Goal: Task Accomplishment & Management: Manage account settings

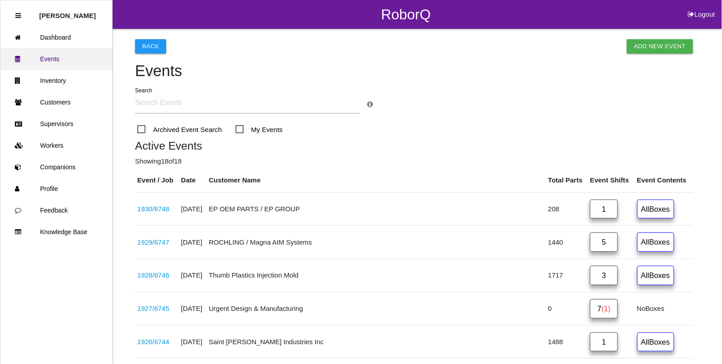
click at [53, 57] on link "Events" at bounding box center [56, 59] width 112 height 22
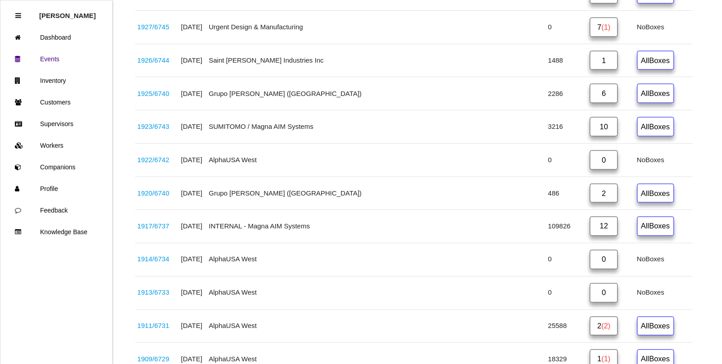
scroll to position [338, 0]
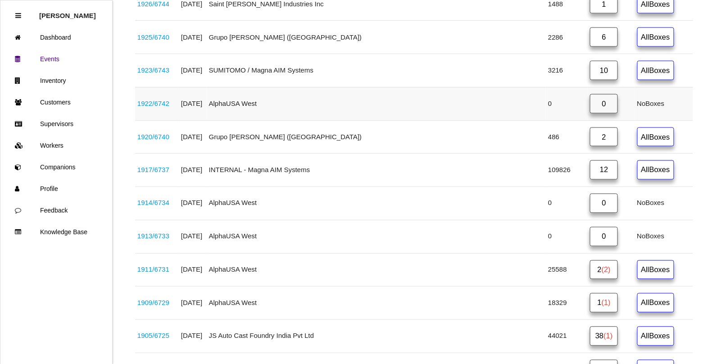
click at [162, 104] on link "1922 / 6742" at bounding box center [153, 104] width 32 height 8
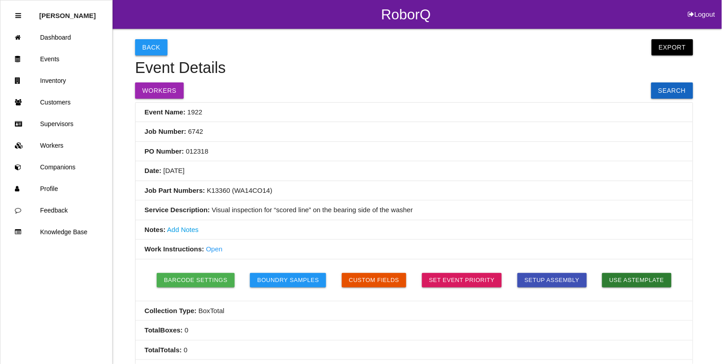
click at [151, 42] on button "Back" at bounding box center [151, 47] width 32 height 16
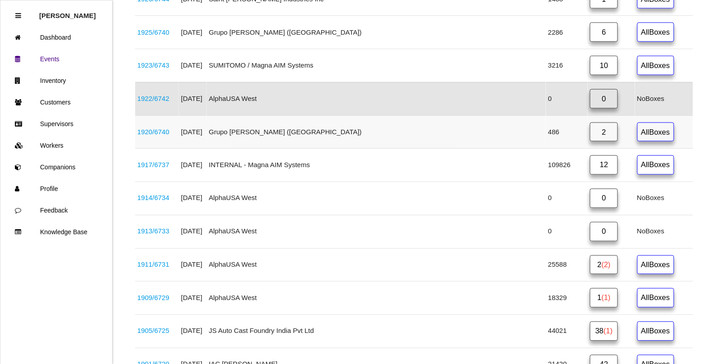
scroll to position [361, 0]
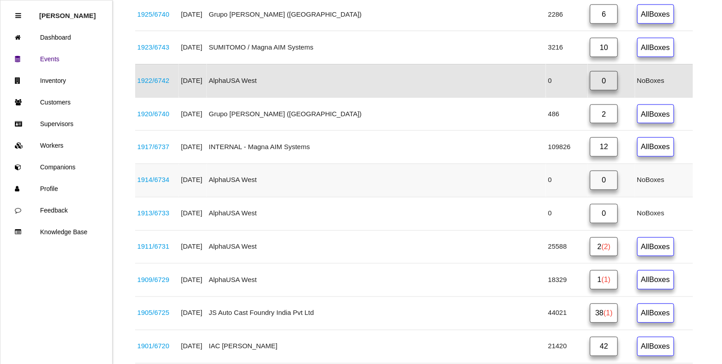
click at [167, 184] on link "1914 / 6734" at bounding box center [153, 180] width 32 height 8
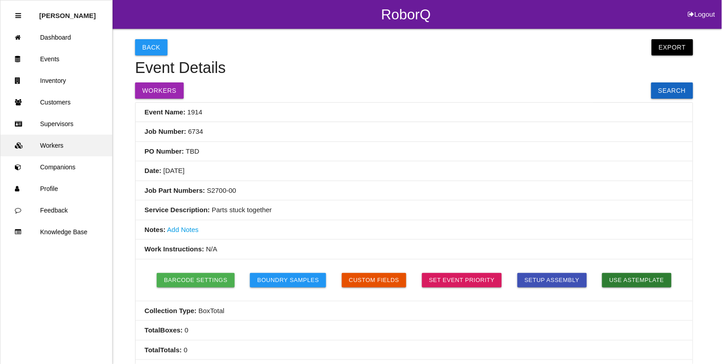
click at [59, 148] on link "Workers" at bounding box center [56, 146] width 112 height 22
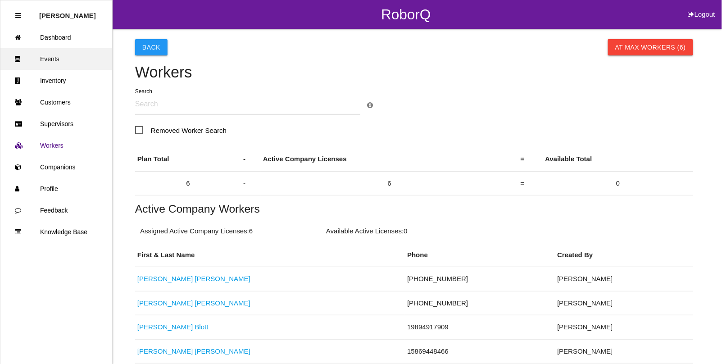
click at [47, 57] on link "Events" at bounding box center [56, 59] width 112 height 22
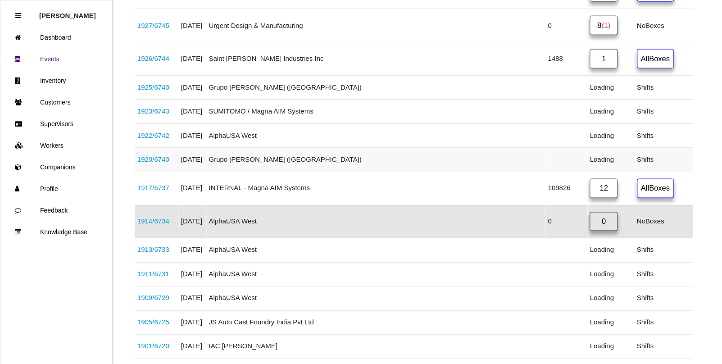
scroll to position [317, 0]
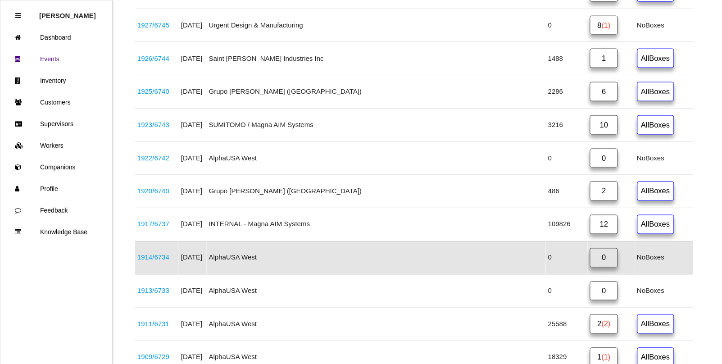
click at [159, 261] on link "1914 / 6734" at bounding box center [153, 258] width 32 height 8
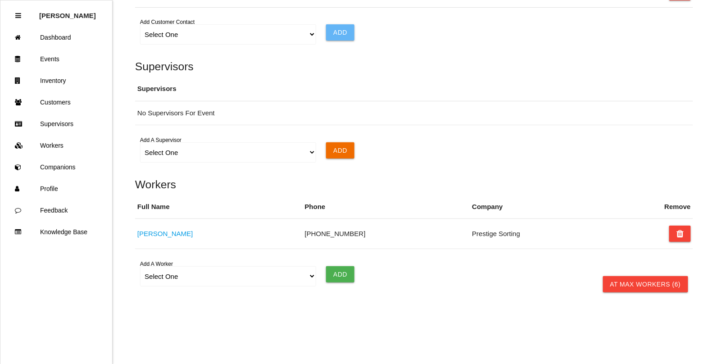
scroll to position [680, 0]
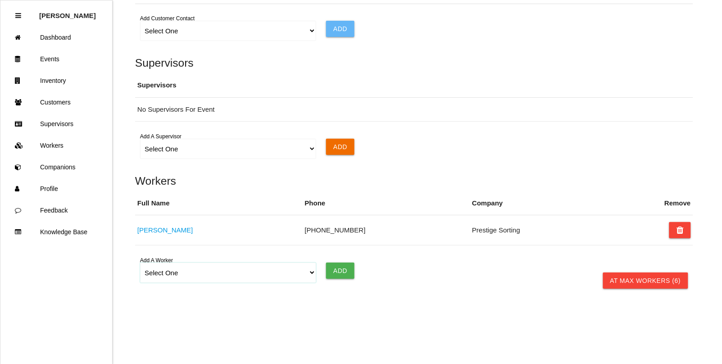
click at [192, 271] on select "Select One Aaniyah Harper Adam Antonich Andrew Miller Cedric Ragland Jared Blot…" at bounding box center [228, 273] width 176 height 20
click at [164, 279] on select "Select One Aaniyah Harper Adam Antonich Andrew Miller Cedric Ragland Jared Blot…" at bounding box center [228, 273] width 176 height 20
select select "671f73e34a9cd8000edb5d9f"
click at [140, 263] on select "Select One Aaniyah Harper Adam Antonich Andrew Miller Cedric Ragland Jared Blot…" at bounding box center [228, 273] width 176 height 20
click at [342, 274] on input "Add" at bounding box center [340, 271] width 28 height 16
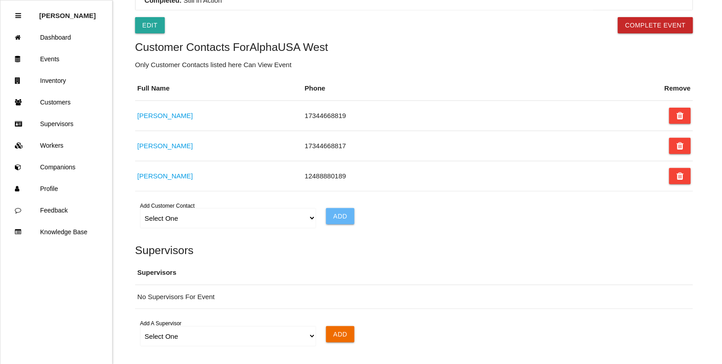
scroll to position [454, 0]
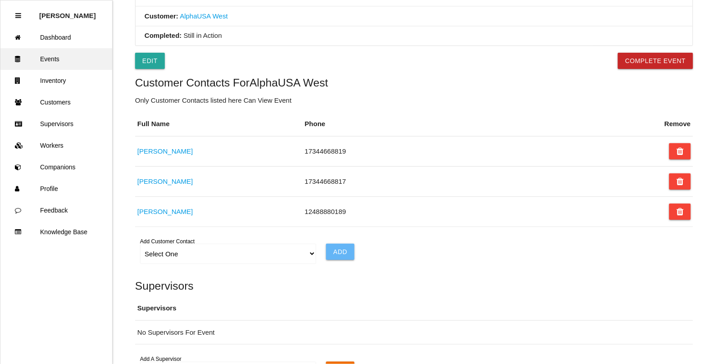
click at [48, 59] on link "Events" at bounding box center [56, 59] width 112 height 22
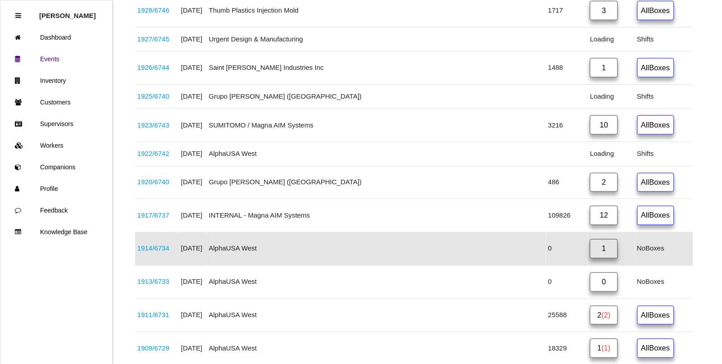
scroll to position [317, 0]
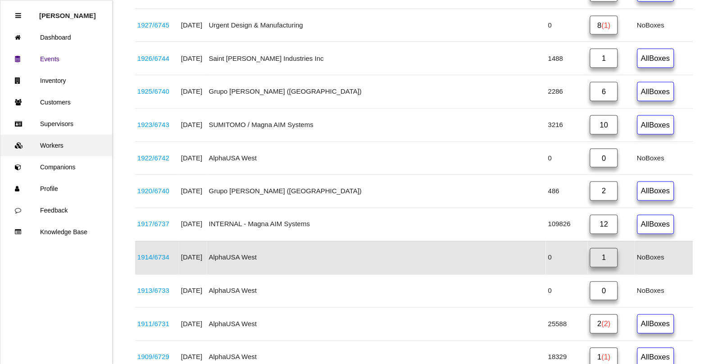
click at [53, 138] on link "Workers" at bounding box center [56, 146] width 112 height 22
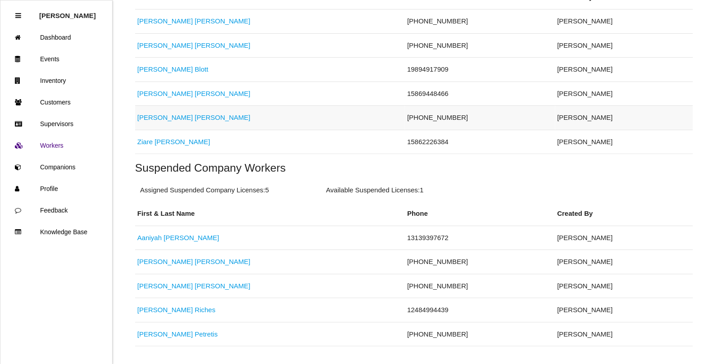
scroll to position [282, 0]
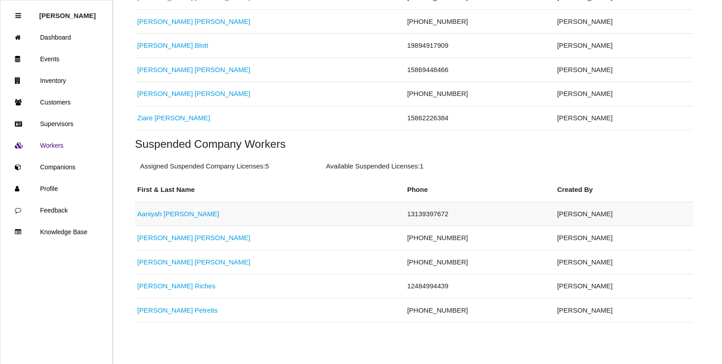
click at [149, 213] on link "[PERSON_NAME]" at bounding box center [178, 214] width 82 height 8
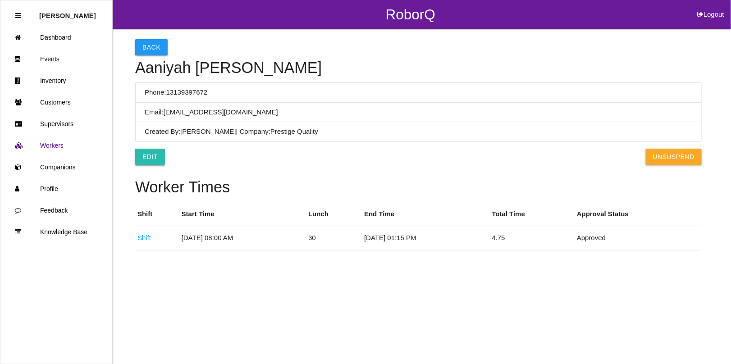
click at [155, 158] on link "Edit" at bounding box center [150, 157] width 30 height 16
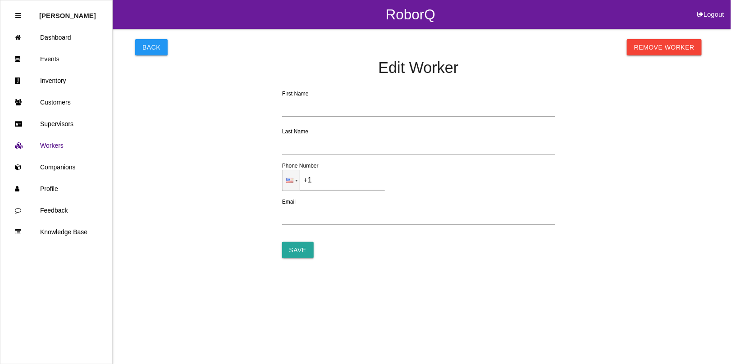
type input "Aaniyah"
type input "[PERSON_NAME]"
type input "[PHONE_NUMBER]"
type input "[EMAIL_ADDRESS][DOMAIN_NAME]"
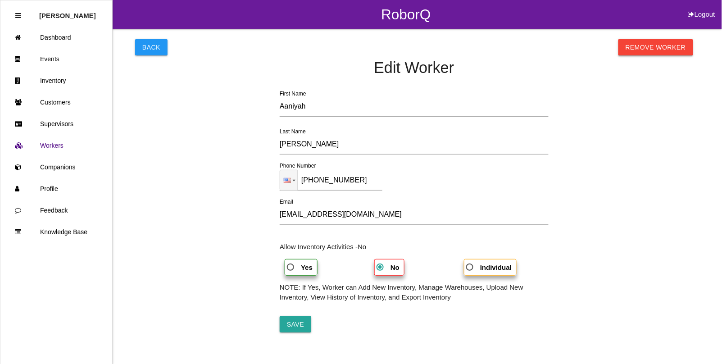
click at [654, 51] on link "Remove Worker" at bounding box center [656, 47] width 75 height 16
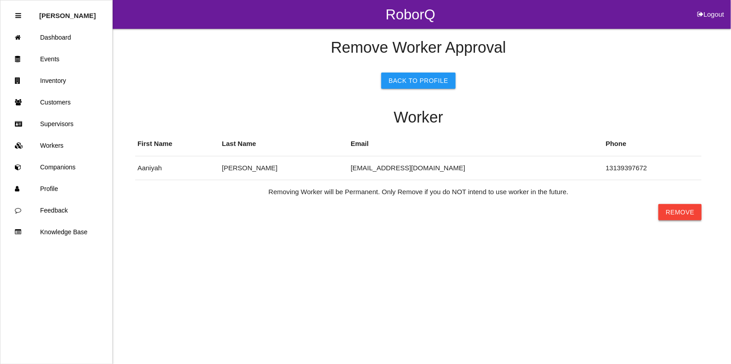
click at [684, 211] on button "Remove" at bounding box center [679, 212] width 43 height 16
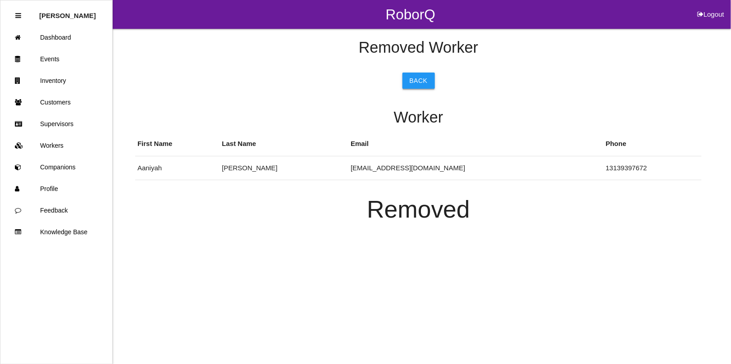
click at [418, 80] on link "Back" at bounding box center [418, 81] width 32 height 16
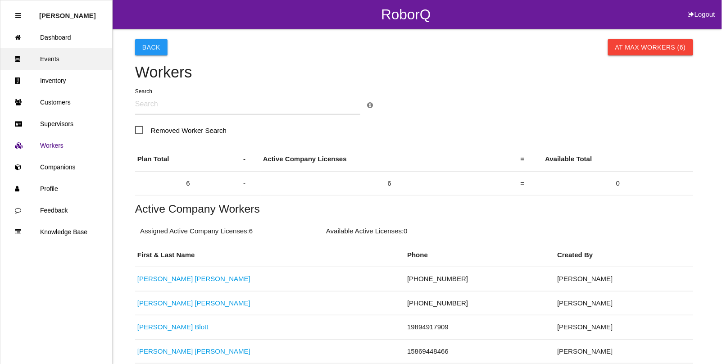
click at [47, 59] on link "Events" at bounding box center [56, 59] width 112 height 22
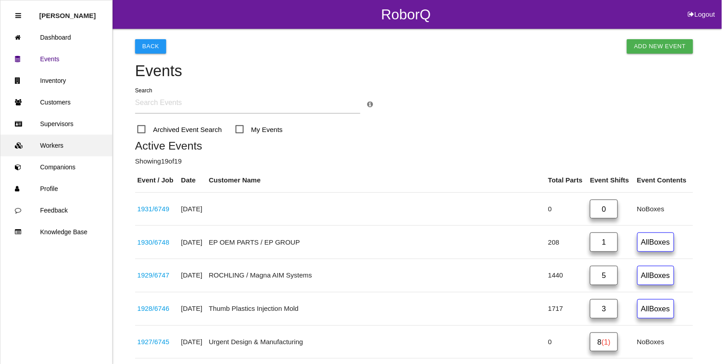
click at [56, 147] on link "Workers" at bounding box center [56, 146] width 112 height 22
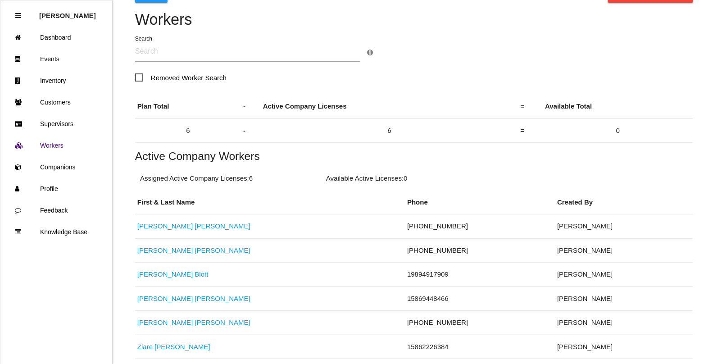
scroll to position [262, 0]
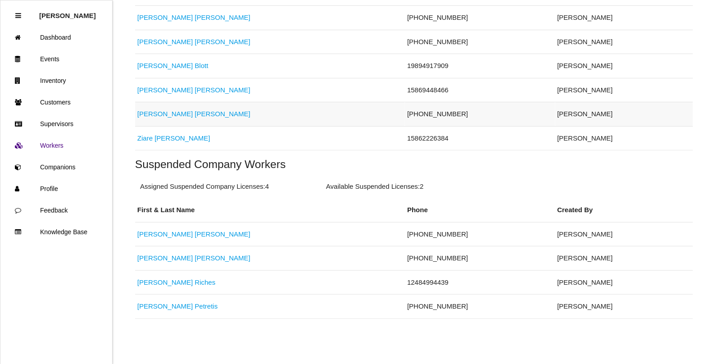
click at [163, 116] on link "[PERSON_NAME]" at bounding box center [193, 114] width 113 height 8
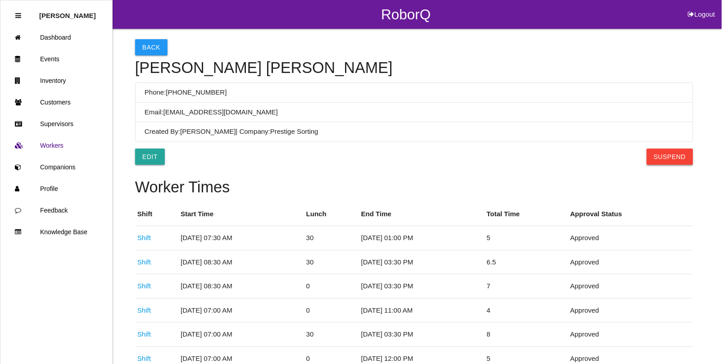
click at [679, 161] on button "Suspend" at bounding box center [670, 157] width 46 height 16
click at [149, 50] on button "Back" at bounding box center [151, 47] width 32 height 16
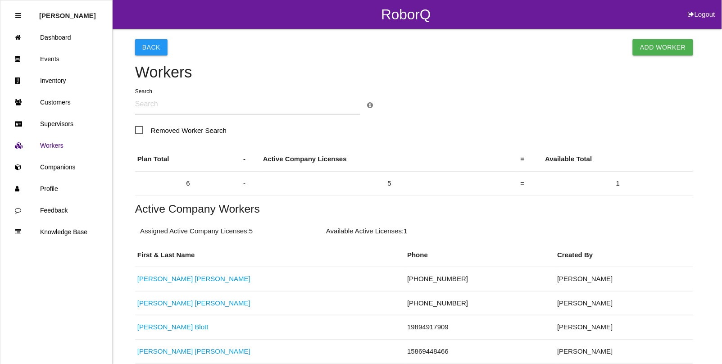
click at [658, 47] on link "Add Worker" at bounding box center [663, 47] width 60 height 16
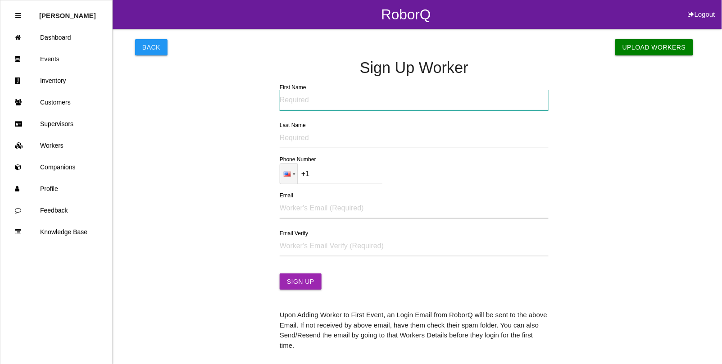
click at [314, 104] on input "First Name" at bounding box center [414, 100] width 269 height 21
type input "[PERSON_NAME]"
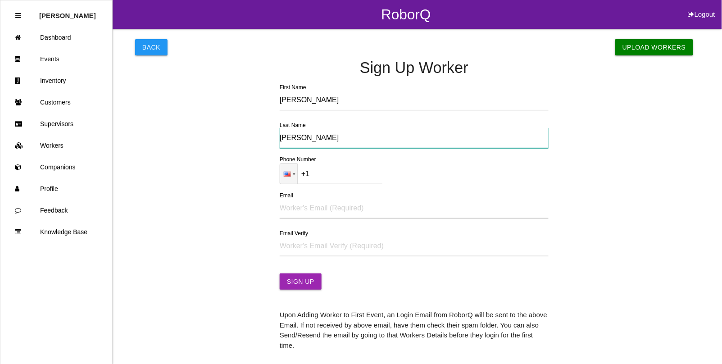
type input "[PERSON_NAME]"
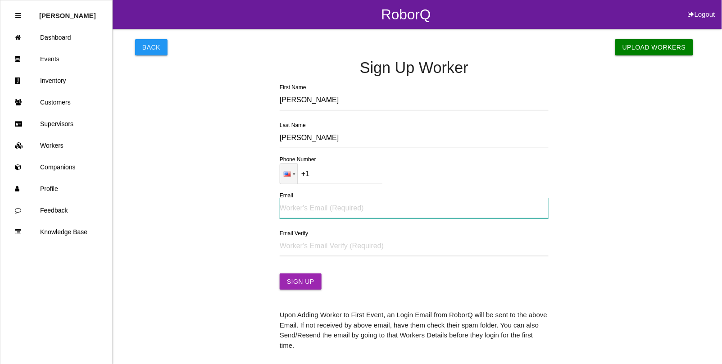
click at [327, 207] on input "Email" at bounding box center [414, 208] width 269 height 21
type input "M"
type input "[EMAIL_ADDRESS][DOMAIN_NAME]"
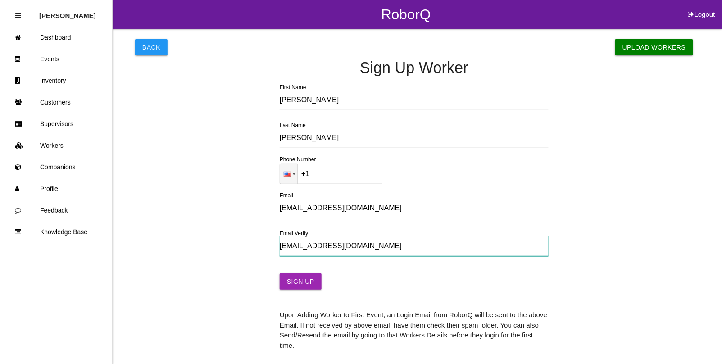
type input "[EMAIL_ADDRESS][DOMAIN_NAME]"
click at [332, 179] on input "+1" at bounding box center [331, 174] width 103 height 21
type input "[PHONE_NUMBER]"
click at [302, 285] on button "Sign Up" at bounding box center [301, 282] width 42 height 16
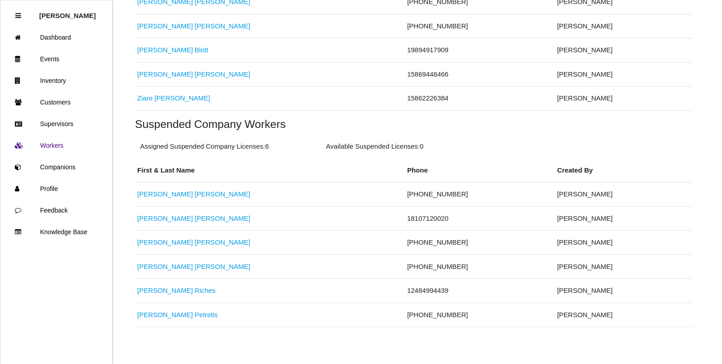
scroll to position [282, 0]
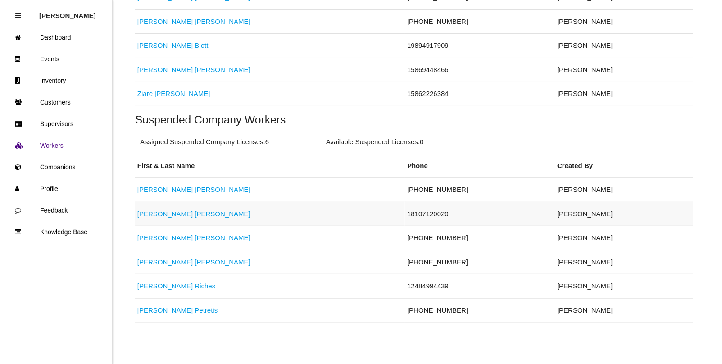
click at [167, 216] on link "[PERSON_NAME]" at bounding box center [193, 214] width 113 height 8
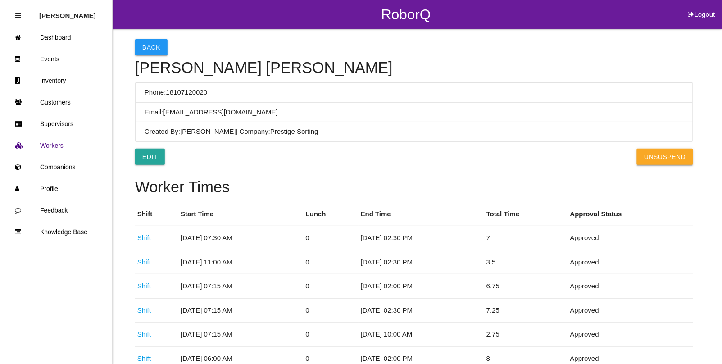
click at [667, 157] on button "UnSuspend" at bounding box center [665, 157] width 56 height 16
click at [52, 62] on link "Events" at bounding box center [56, 59] width 112 height 22
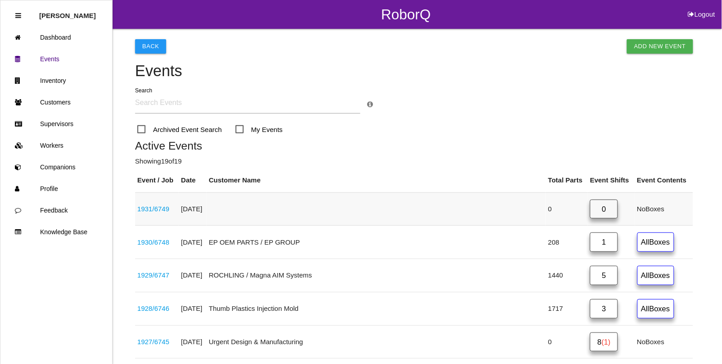
click at [163, 210] on link "1931 / 6749" at bounding box center [153, 209] width 32 height 8
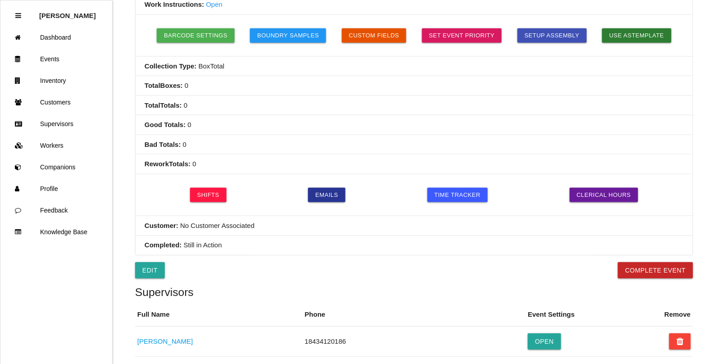
scroll to position [282, 0]
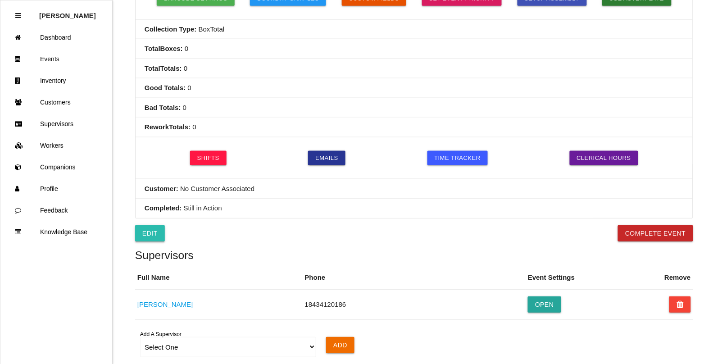
click at [144, 240] on link "Edit" at bounding box center [150, 233] width 30 height 16
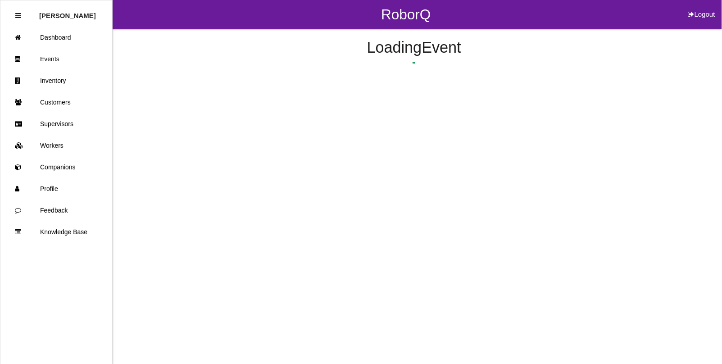
select select "notRequired"
select select "false"
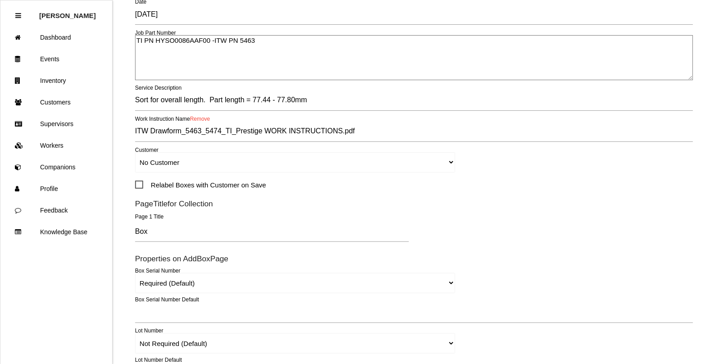
scroll to position [225, 0]
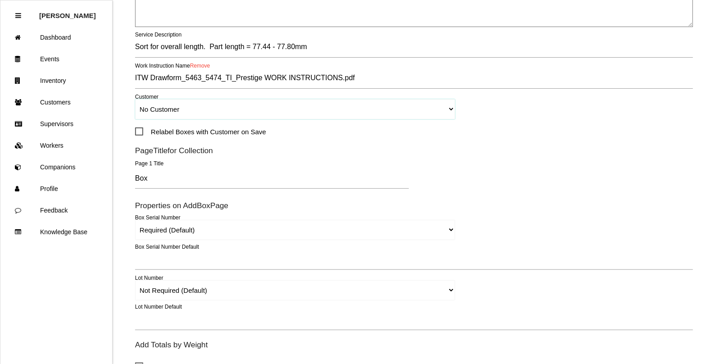
click at [168, 109] on select "No Customer [PERSON_NAME] & Co., Inc. [PERSON_NAME] Canada (ARaymond Manufactur…" at bounding box center [295, 109] width 320 height 20
select select "651439ea79e6e4000e313865"
click at [135, 99] on select "No Customer [PERSON_NAME] & Co., Inc. [PERSON_NAME] Canada (ARaymond Manufactur…" at bounding box center [295, 109] width 320 height 20
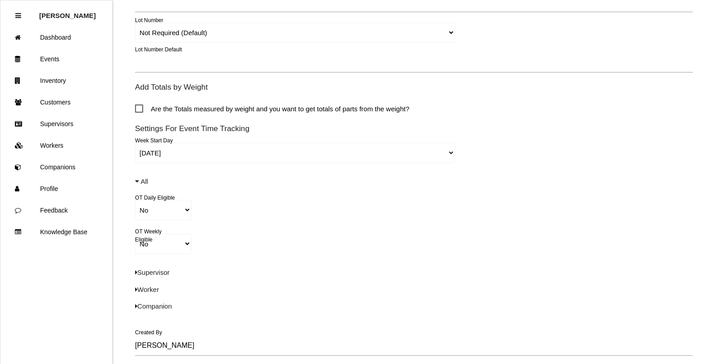
scroll to position [627, 0]
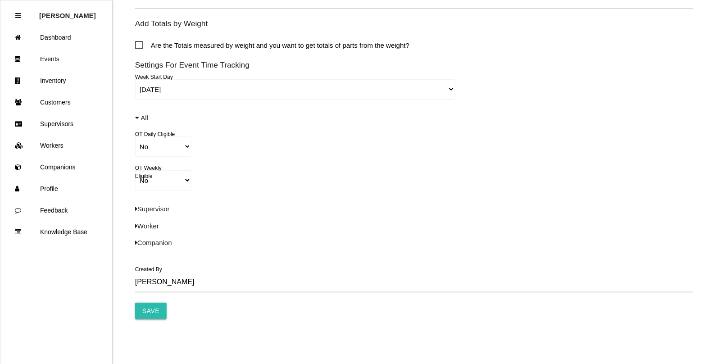
click at [151, 312] on input "Save" at bounding box center [151, 311] width 32 height 16
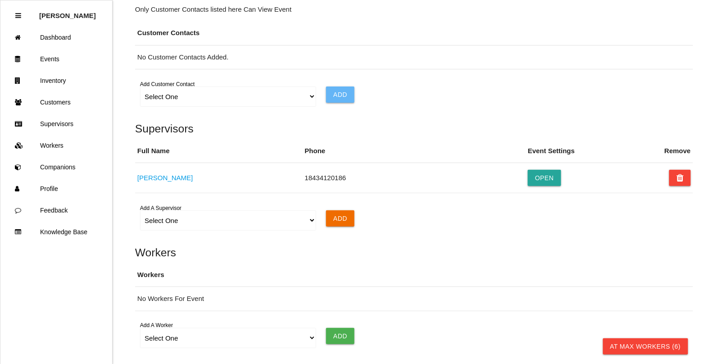
scroll to position [613, 0]
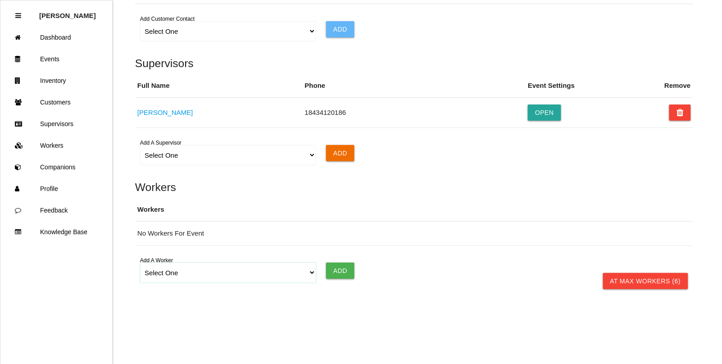
click at [151, 271] on select "Select One [PERSON_NAME] [PERSON_NAME] [PERSON_NAME] [PERSON_NAME] [PERSON_NAME…" at bounding box center [228, 273] width 176 height 20
select select "63a062c8ed185e00135d586a"
click at [140, 263] on select "Select One [PERSON_NAME] [PERSON_NAME] [PERSON_NAME] [PERSON_NAME] [PERSON_NAME…" at bounding box center [228, 273] width 176 height 20
click at [341, 275] on input "Add" at bounding box center [340, 271] width 28 height 16
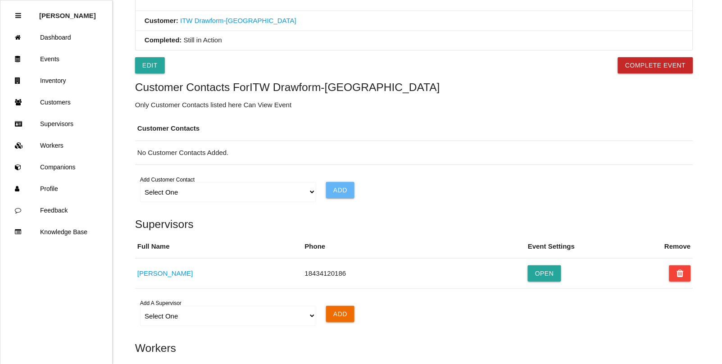
scroll to position [444, 0]
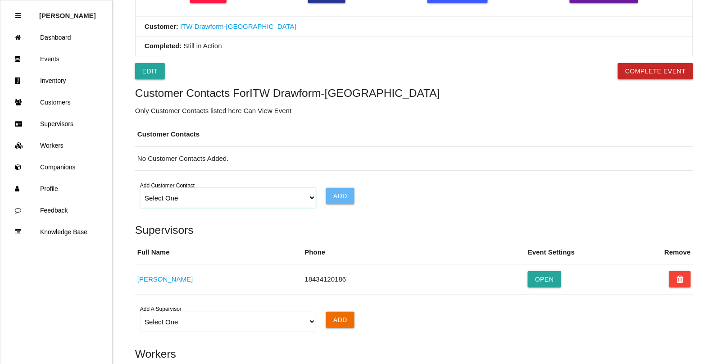
click at [170, 197] on select "Select One Choose All [PERSON_NAME] [PERSON_NAME]" at bounding box center [228, 198] width 176 height 20
click at [140, 190] on select "Select One Choose All [PERSON_NAME] [PERSON_NAME]" at bounding box center [228, 198] width 176 height 20
click at [337, 204] on input "Add" at bounding box center [340, 196] width 28 height 16
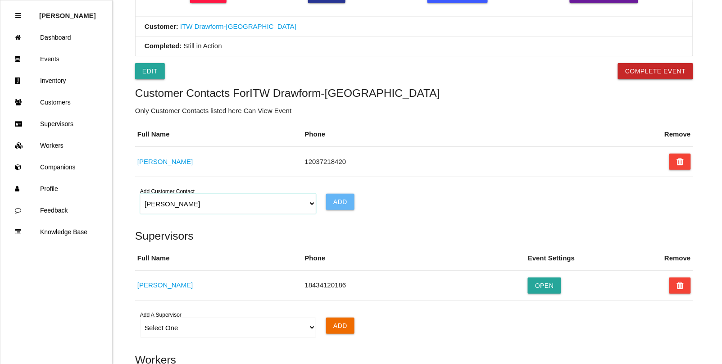
click at [185, 211] on select "Select One Choose All [PERSON_NAME] [PERSON_NAME]" at bounding box center [228, 204] width 176 height 20
select select "65143b7e79e6e4000e313867"
click at [140, 196] on select "Select One Choose All [PERSON_NAME] [PERSON_NAME]" at bounding box center [228, 204] width 176 height 20
click at [338, 201] on input "Add" at bounding box center [340, 202] width 28 height 16
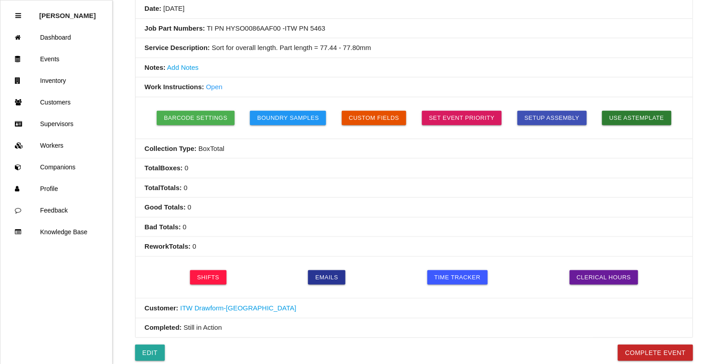
scroll to position [106, 0]
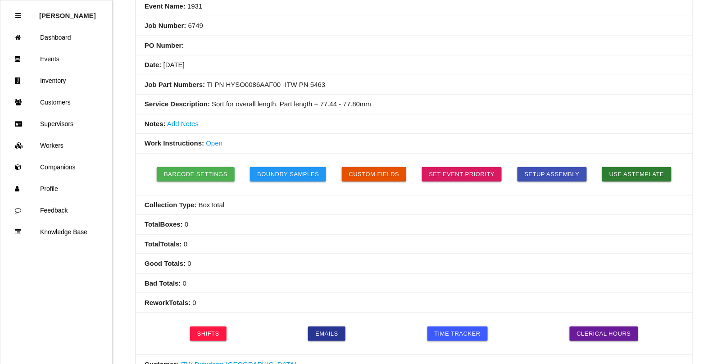
click at [215, 146] on link "Open" at bounding box center [214, 143] width 17 height 8
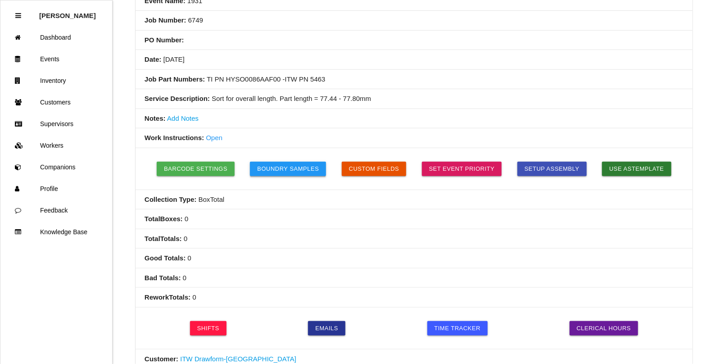
scroll to position [225, 0]
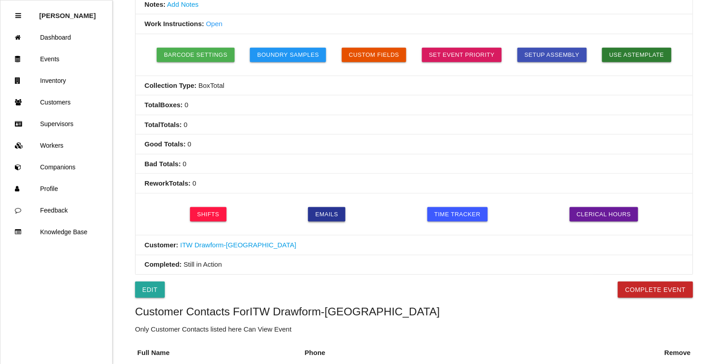
click at [336, 217] on link "Emails" at bounding box center [326, 214] width 37 height 14
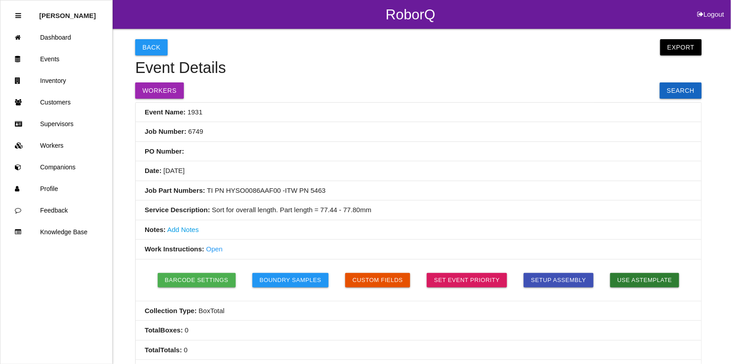
select select "ShiftAll"
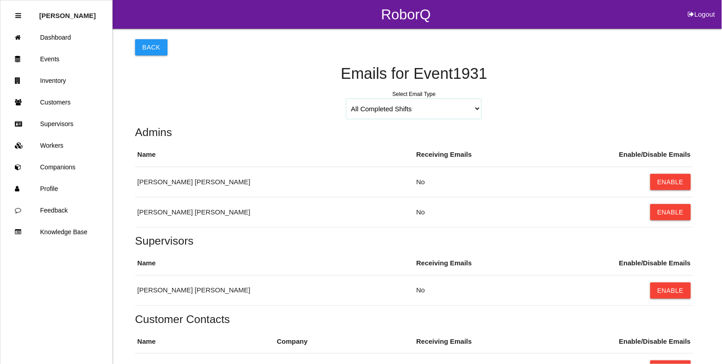
click at [445, 111] on select "All Completed Boxes Boxes w/ Bad/Rework Only All Completed Shifts Shifts w/ Bad…" at bounding box center [414, 109] width 135 height 20
click at [347, 99] on select "All Completed Boxes Boxes w/ Bad/Rework Only All Completed Shifts Shifts w/ Bad…" at bounding box center [414, 109] width 135 height 20
click at [667, 181] on button "Enable" at bounding box center [671, 182] width 41 height 16
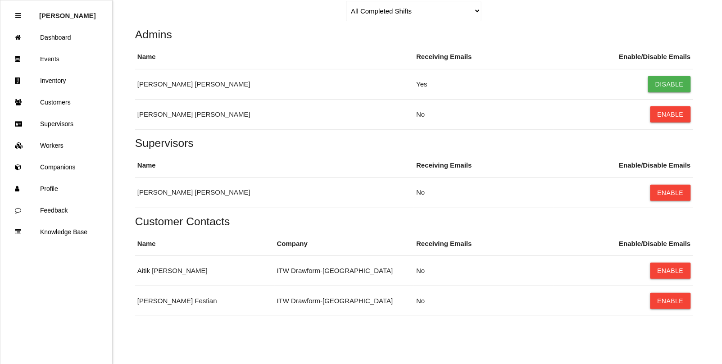
scroll to position [106, 0]
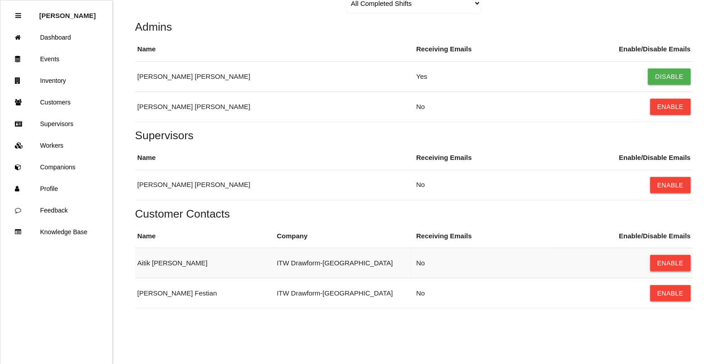
click at [666, 265] on button "Enable" at bounding box center [671, 263] width 41 height 16
click at [668, 291] on button "Enable" at bounding box center [671, 293] width 41 height 16
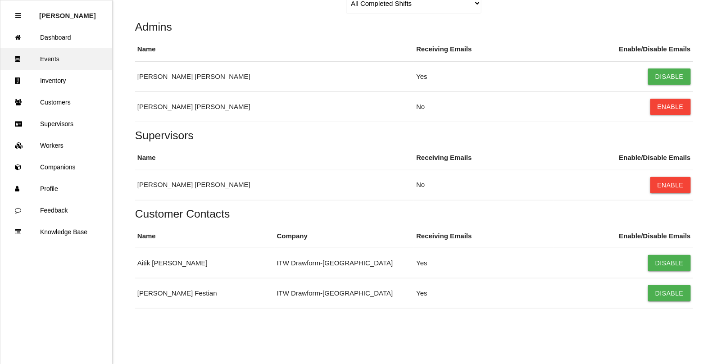
click at [56, 60] on link "Events" at bounding box center [56, 59] width 112 height 22
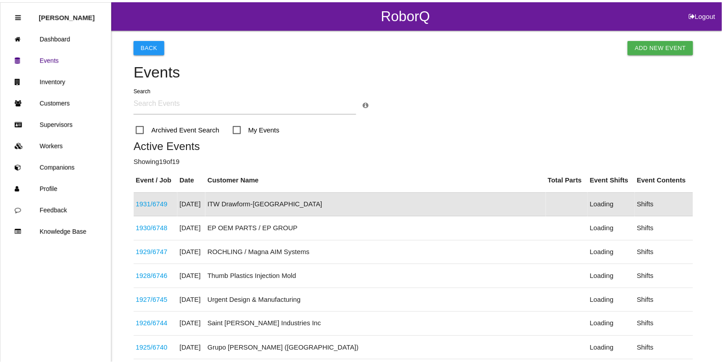
scroll to position [23, 0]
